Goal: Check status: Check status

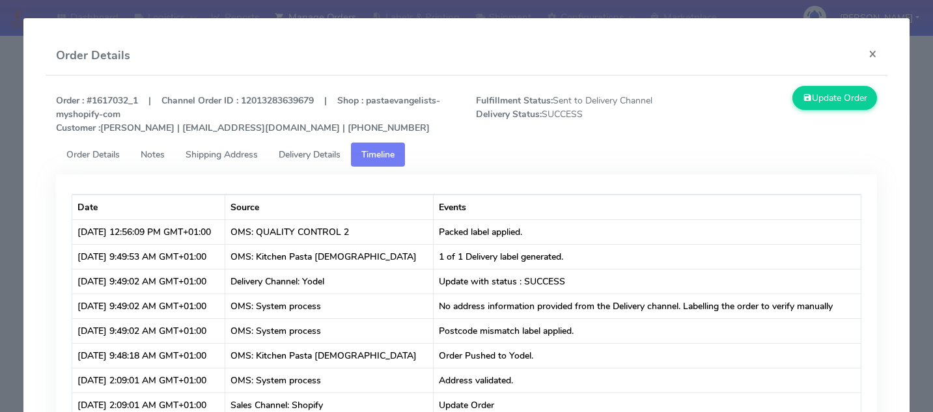
scroll to position [260, 0]
click at [3, 230] on modal-container "Order Details × Order : #1617032_1 | Channel Order ID : 12013283639679 | Shop :…" at bounding box center [466, 206] width 933 height 412
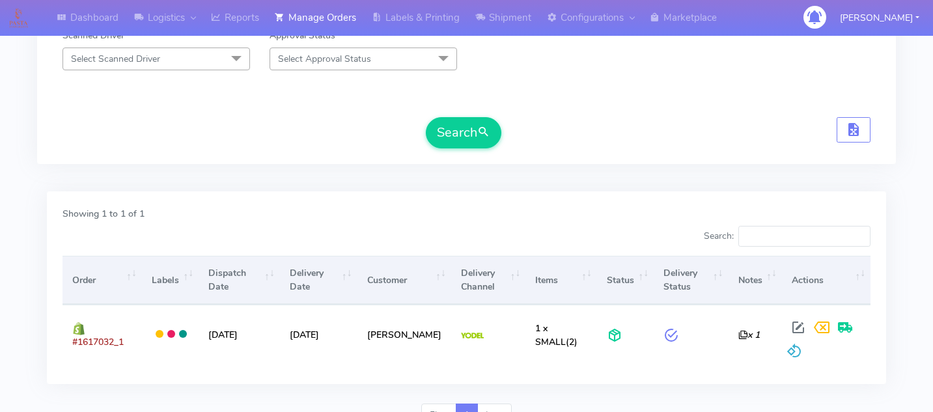
scroll to position [0, 0]
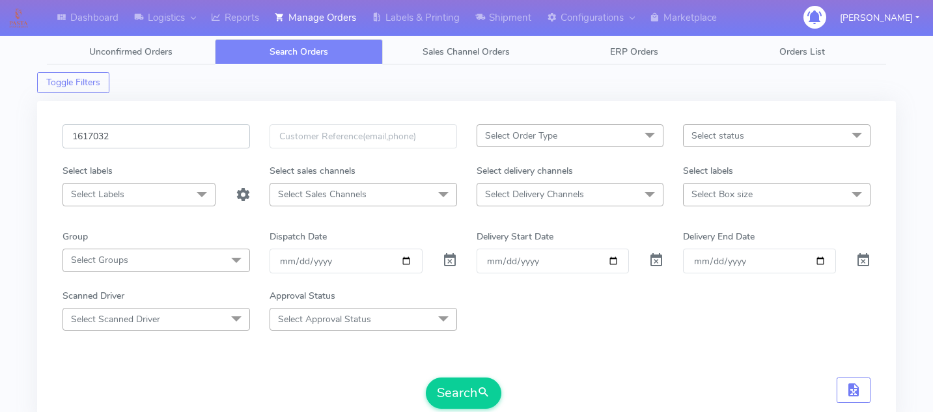
click at [149, 137] on input "1617032" at bounding box center [155, 136] width 187 height 24
paste input "1616968_1"
type input "1616968_1"
click at [456, 397] on button "Search" at bounding box center [463, 392] width 75 height 31
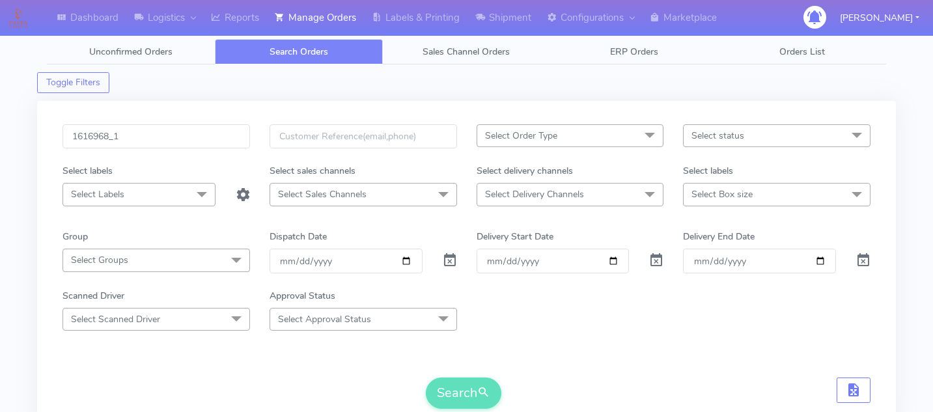
click at [587, 336] on form "1616968_1 Select Order Type Select All MEALS ATAVI One Off Pasta Club Gift Kit …" at bounding box center [466, 266] width 808 height 284
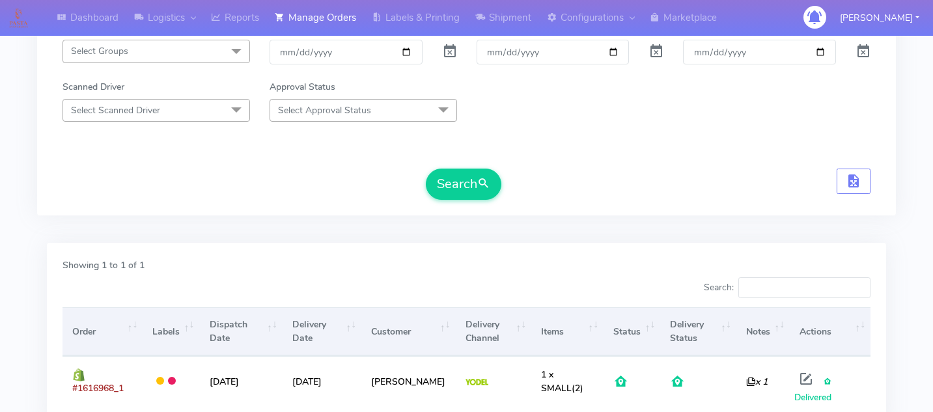
scroll to position [314, 0]
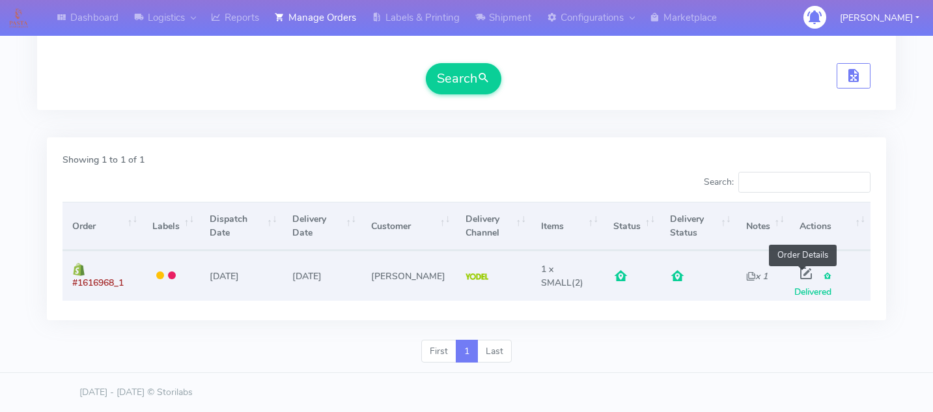
click at [804, 270] on span at bounding box center [805, 276] width 23 height 12
select select "5"
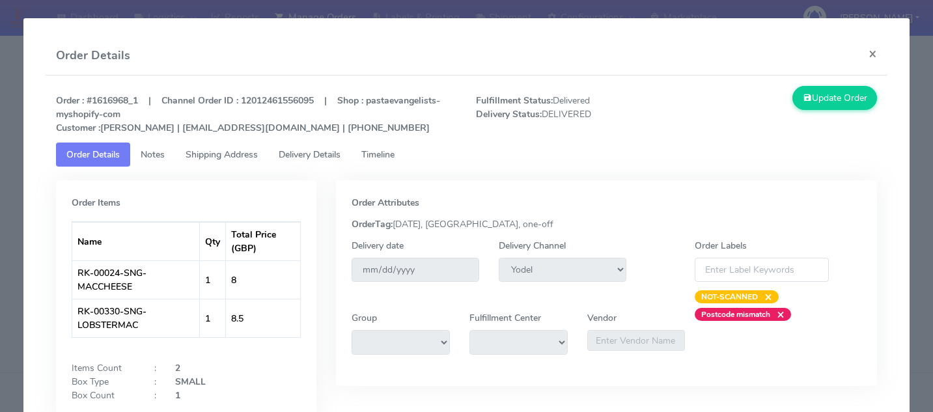
click at [323, 154] on span "Delivery Details" at bounding box center [310, 154] width 62 height 12
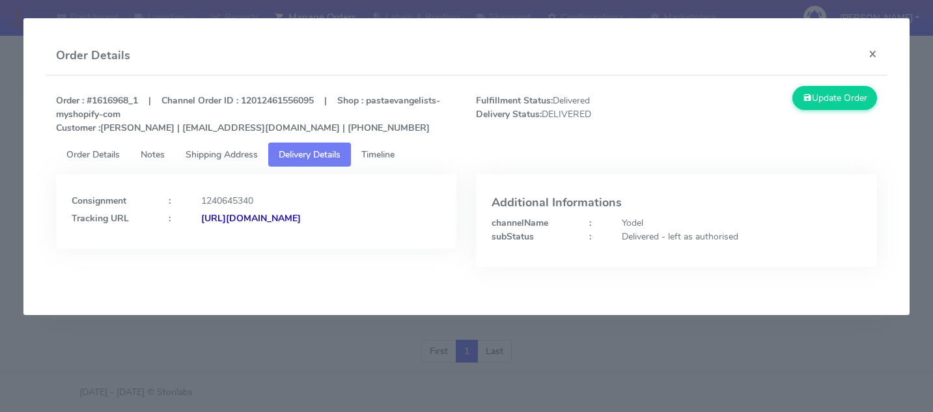
copy strong "[US_VEHICLE_IDENTIFICATION_NUMBER]"
copy strong "0002249960880121"
copy strong "JJD0002249960880121"
drag, startPoint x: 344, startPoint y: 226, endPoint x: 458, endPoint y: 277, distance: 125.3
click at [458, 277] on div "Consignment : 1240645340 Tracking URL : [URL][DOMAIN_NAME]" at bounding box center [256, 230] width 420 height 112
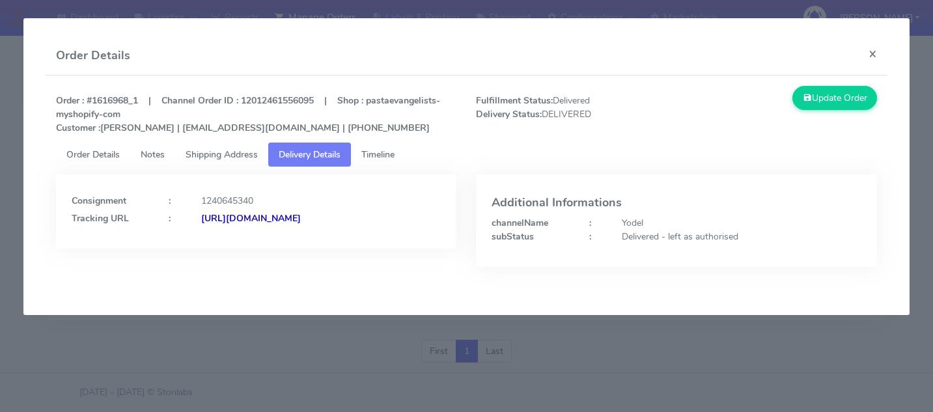
click at [402, 344] on modal-container "Order Details × Order : #1616968_1 | Channel Order ID : 12012461556095 | Shop :…" at bounding box center [466, 206] width 933 height 412
